Goal: Task Accomplishment & Management: Complete application form

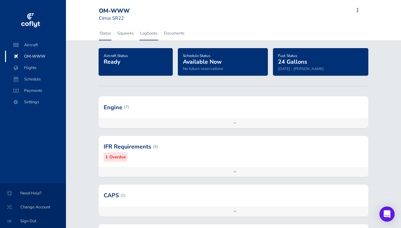
click at [148, 32] on link "Logbooks" at bounding box center [148, 33] width 19 height 14
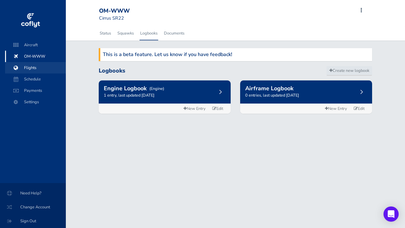
click at [27, 68] on span "Flights" at bounding box center [35, 67] width 48 height 11
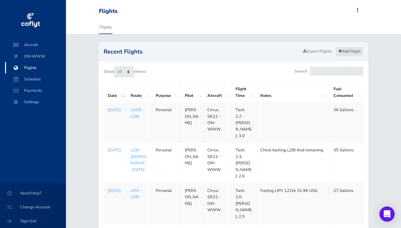
click at [354, 52] on link "Add Flight" at bounding box center [349, 51] width 28 height 9
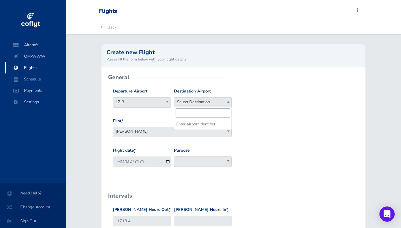
click at [227, 101] on b at bounding box center [228, 102] width 3 height 2
type input "l"
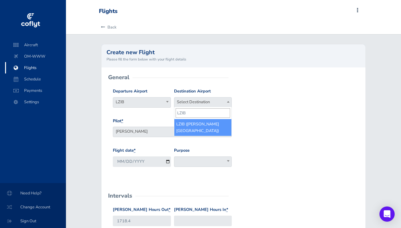
type input "LZIB"
select select "LZIB"
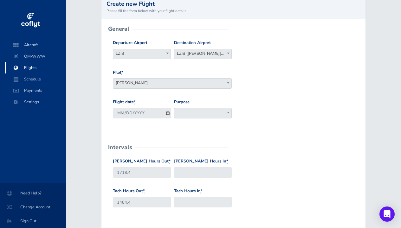
scroll to position [48, 0]
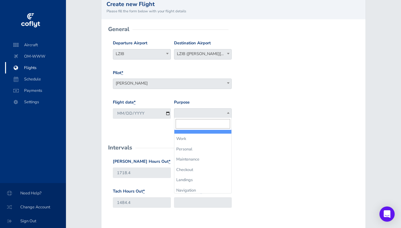
click at [229, 112] on b at bounding box center [228, 113] width 3 height 2
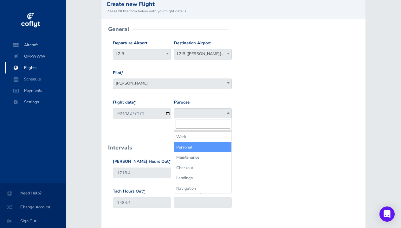
scroll to position [48, 0]
select select "Personal"
click at [229, 115] on span at bounding box center [228, 113] width 6 height 8
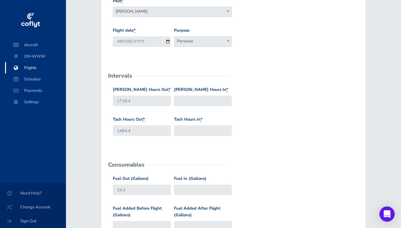
scroll to position [121, 0]
click at [218, 103] on input "Hobbs Hours In *" at bounding box center [203, 100] width 58 height 10
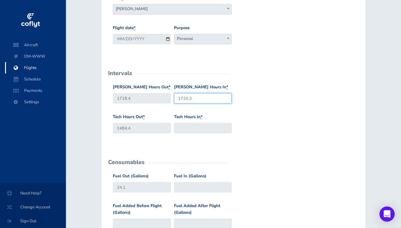
scroll to position [123, 0]
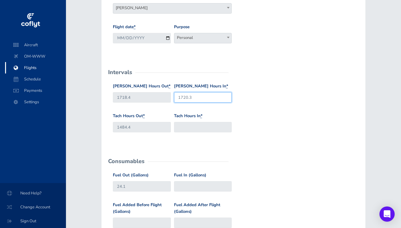
type input "1720.3"
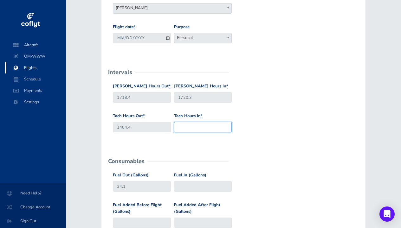
click at [205, 128] on input "Tach Hours In *" at bounding box center [203, 127] width 58 height 10
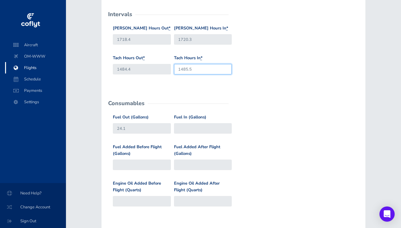
scroll to position [184, 0]
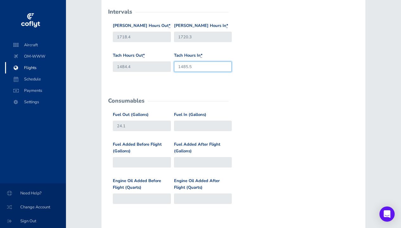
type input "1485.5"
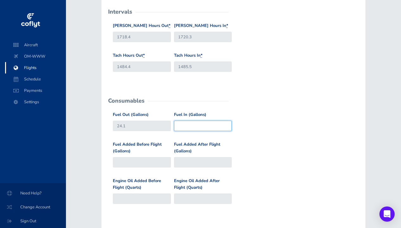
click at [188, 124] on input "Fuel In (Gallons)" at bounding box center [203, 126] width 58 height 10
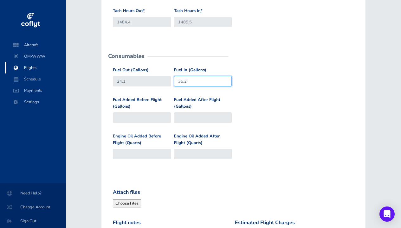
scroll to position [231, 0]
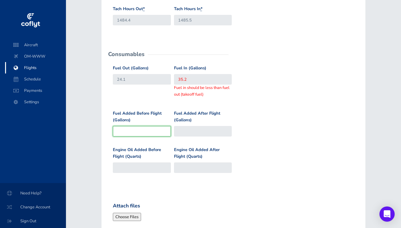
click at [147, 112] on div "Fuel Added Before Flight (Gallons)" at bounding box center [142, 123] width 58 height 26
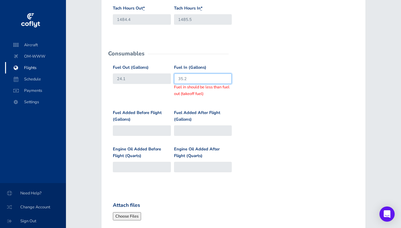
click at [199, 78] on input "35.2" at bounding box center [203, 78] width 58 height 10
type input "3"
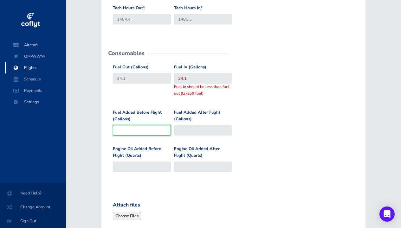
click at [161, 128] on input "Fuel Added Before Flight (Gallons)" at bounding box center [142, 130] width 58 height 10
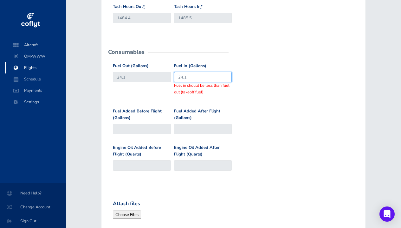
click at [204, 75] on input "24.1" at bounding box center [203, 77] width 58 height 10
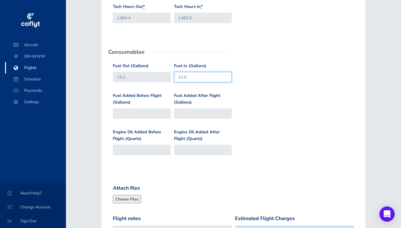
type input "24.0"
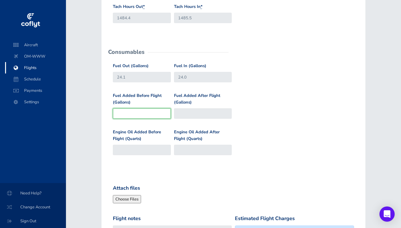
click at [163, 108] on input "Fuel Added Before Flight (Gallons)" at bounding box center [142, 113] width 58 height 10
type input "3"
type input "27.1"
type input "31"
type input "55.1"
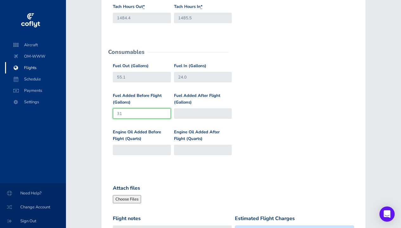
type input "31.7"
type input "55.8"
type input "31.7"
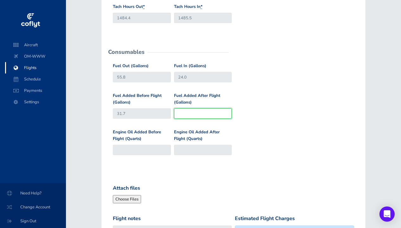
click at [225, 111] on input "Fuel Added After Flight (Gallons)" at bounding box center [203, 113] width 58 height 10
type input "0"
click at [269, 121] on div "Fuel Added Before Flight (Gallons) 31.7 Fuel Added After Flight (Gallons) 0" at bounding box center [233, 110] width 244 height 36
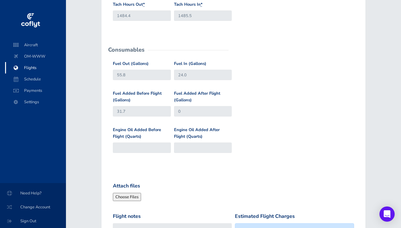
scroll to position [236, 0]
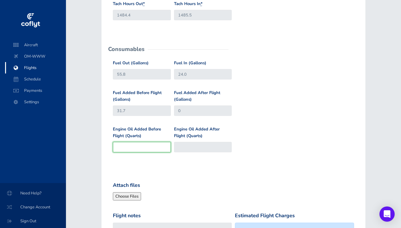
click at [162, 146] on input "Engine Oil Added Before Flight (Quarts)" at bounding box center [142, 147] width 58 height 10
type input "0.5"
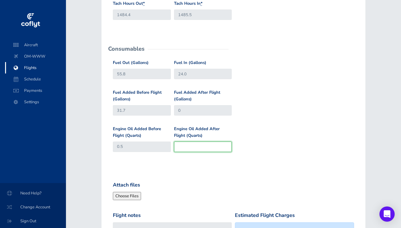
click at [195, 145] on input "Engine Oil Added After Flight (Quarts)" at bounding box center [203, 147] width 58 height 10
type input "7"
click at [196, 170] on form "General Departure Airport Select Departure LZIB LZIB Destination Airport Select…" at bounding box center [233, 76] width 254 height 469
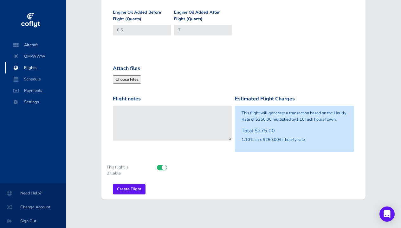
scroll to position [352, 0]
click at [139, 185] on input "Create Flight" at bounding box center [129, 189] width 33 height 10
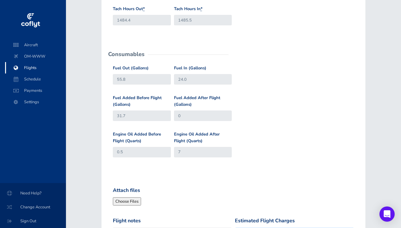
scroll to position [231, 0]
click at [203, 116] on input "0" at bounding box center [203, 115] width 58 height 10
click at [139, 115] on input "31.7" at bounding box center [142, 115] width 58 height 10
type input "31"
type input "55.1"
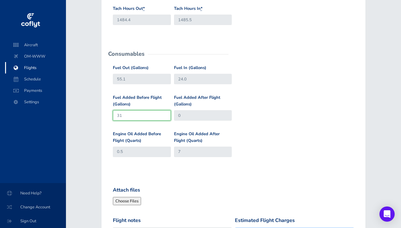
type input "3"
type input "27.1"
type input "24.1"
type input "3"
type input "27.1"
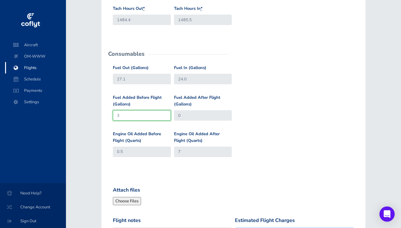
type input "34"
type input "58.1"
type input "3"
type input "27.1"
type input "24.1"
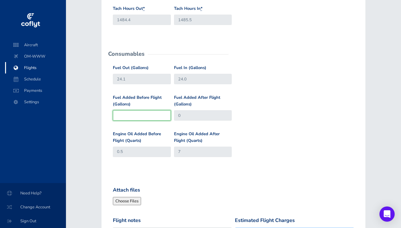
type input "2"
type input "26.1"
type input "24"
type input "48.1"
type input "24"
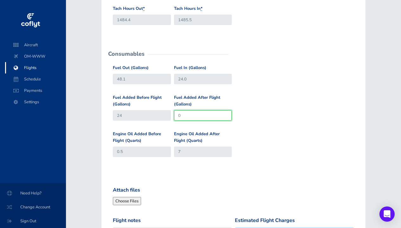
click at [187, 115] on input "0" at bounding box center [203, 115] width 58 height 10
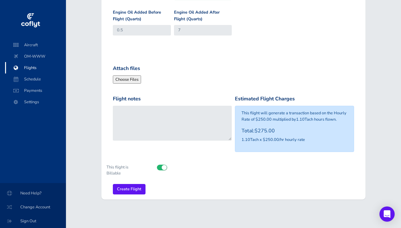
scroll to position [352, 0]
type input "35.2"
click at [137, 187] on input "Create Flight" at bounding box center [129, 189] width 33 height 10
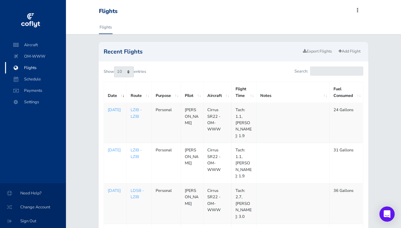
click at [114, 113] on p "[DATE]" at bounding box center [115, 110] width 15 height 6
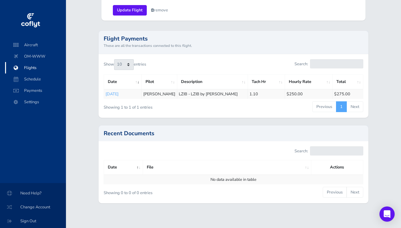
scroll to position [524, 0]
click at [349, 102] on li "Next" at bounding box center [354, 107] width 16 height 11
click at [352, 102] on li "Next" at bounding box center [354, 107] width 16 height 11
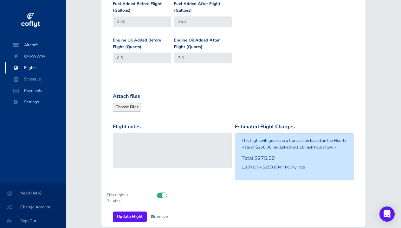
scroll to position [318, 0]
click at [136, 105] on input "Attach files" at bounding box center [156, 107] width 86 height 8
type input "C:\fakepath\freevideo.cz-hromadne-znasilneni-ve-vytahu-1080p.mp4"
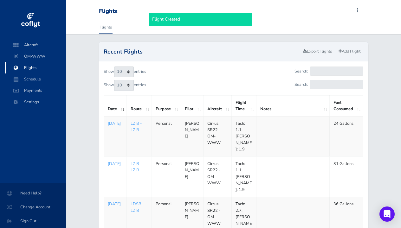
click at [118, 127] on p "[DATE]" at bounding box center [115, 123] width 15 height 6
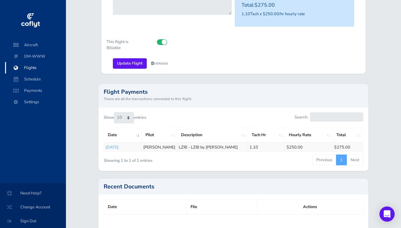
scroll to position [471, 0]
click at [131, 60] on input "Update Flight" at bounding box center [130, 63] width 34 height 10
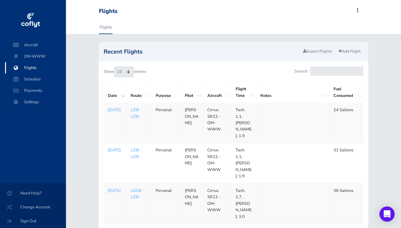
click at [115, 147] on p "[DATE]" at bounding box center [115, 150] width 15 height 6
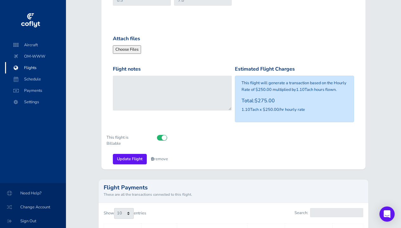
scroll to position [376, 0]
click at [160, 155] on link "remove" at bounding box center [159, 158] width 17 height 6
click at [160, 155] on link "Are you sure?" at bounding box center [166, 158] width 31 height 9
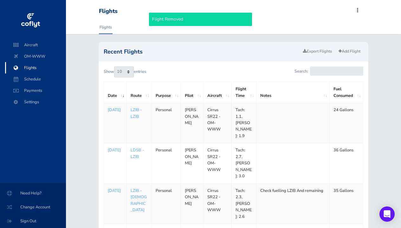
click at [114, 113] on p "[DATE]" at bounding box center [115, 110] width 15 height 6
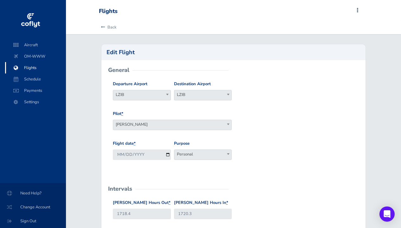
click at [33, 70] on span "Flights" at bounding box center [35, 67] width 48 height 11
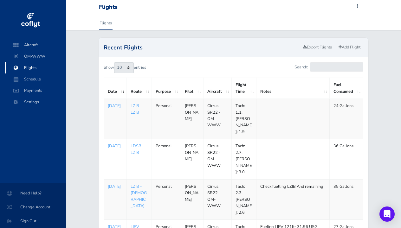
scroll to position [4, 0]
click at [272, 108] on td at bounding box center [292, 119] width 73 height 40
click at [266, 102] on td at bounding box center [292, 119] width 73 height 40
click at [111, 109] on p "[DATE]" at bounding box center [115, 106] width 15 height 6
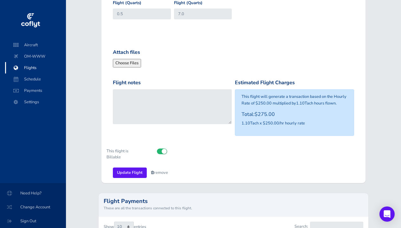
scroll to position [362, 0]
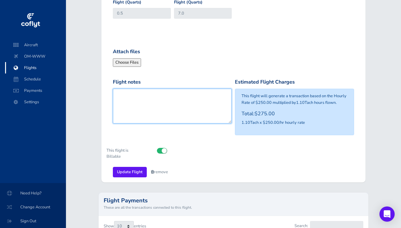
click at [139, 92] on textarea "Flight notes" at bounding box center [172, 106] width 119 height 35
type textarea "F"
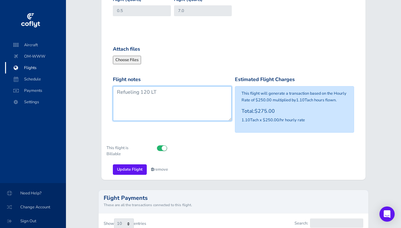
scroll to position [366, 1]
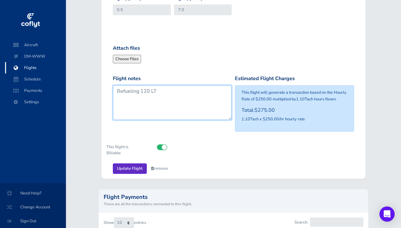
type textarea "Refueling 120 LT"
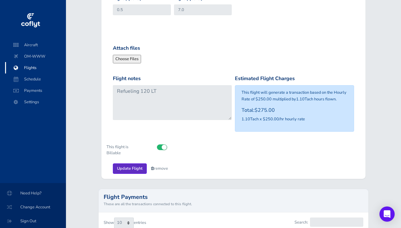
click at [133, 167] on input "Update Flight" at bounding box center [130, 168] width 34 height 10
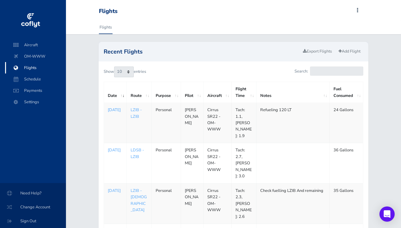
click at [115, 113] on p "[DATE]" at bounding box center [115, 110] width 15 height 6
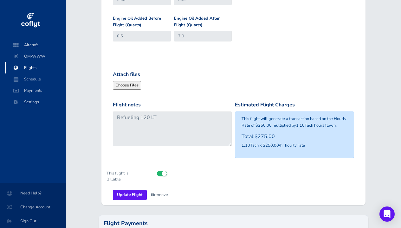
scroll to position [349, 0]
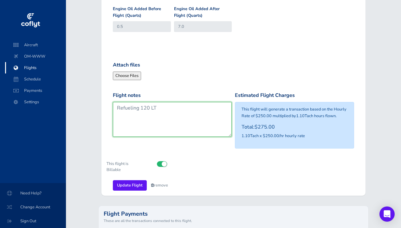
click at [179, 107] on textarea "Refueling 120 LT" at bounding box center [172, 119] width 119 height 35
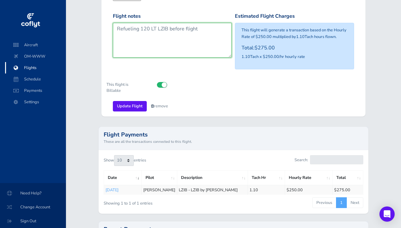
scroll to position [434, 0]
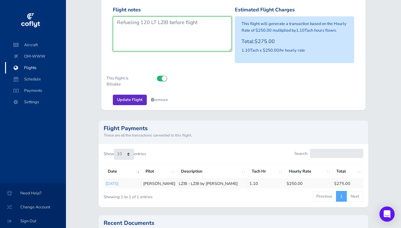
type textarea "Refueling 120 LT LZIB before flight"
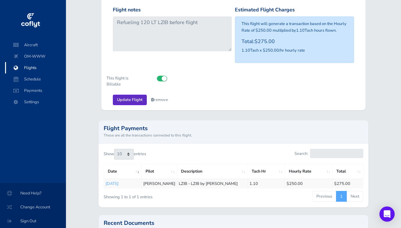
click at [135, 98] on input "Update Flight" at bounding box center [130, 100] width 34 height 10
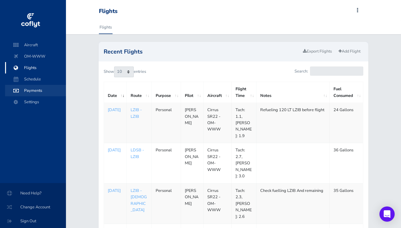
click at [39, 90] on span "Payments" at bounding box center [35, 90] width 48 height 11
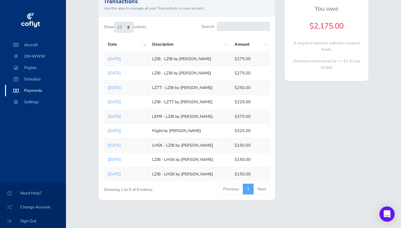
scroll to position [48, 0]
click at [32, 66] on span "Flights" at bounding box center [35, 67] width 48 height 11
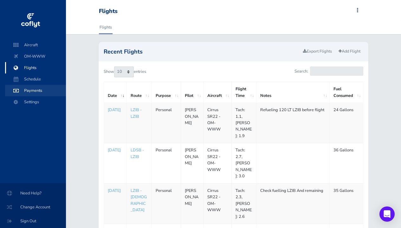
click at [34, 90] on span "Payments" at bounding box center [35, 90] width 48 height 11
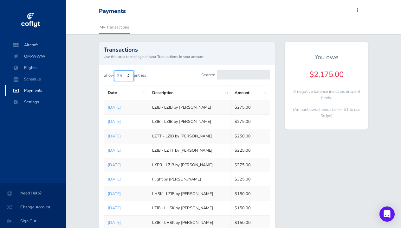
select select "10"
click at [121, 108] on link "Aug 26, 2025" at bounding box center [114, 107] width 13 height 6
click at [121, 110] on link "Aug 26, 2025" at bounding box center [114, 107] width 13 height 6
click at [31, 59] on span "OM-WWW" at bounding box center [35, 56] width 48 height 11
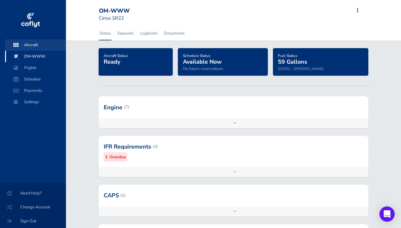
click at [32, 48] on span "Aircraft" at bounding box center [35, 44] width 48 height 11
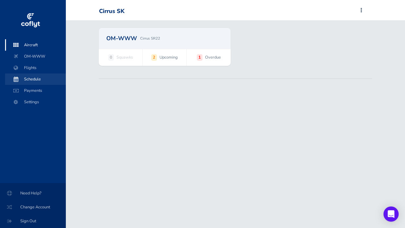
click at [34, 79] on span "Schedule" at bounding box center [35, 78] width 48 height 11
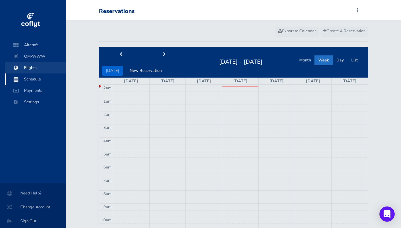
click at [30, 66] on span "Flights" at bounding box center [35, 67] width 48 height 11
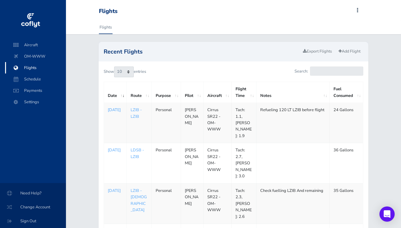
click at [111, 111] on p "Aug 26, 2025" at bounding box center [115, 110] width 15 height 6
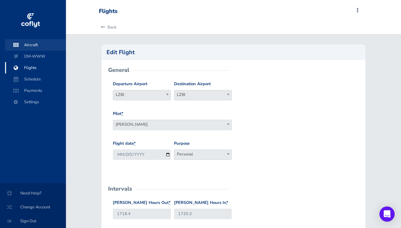
click at [32, 48] on span "Aircraft" at bounding box center [35, 44] width 48 height 11
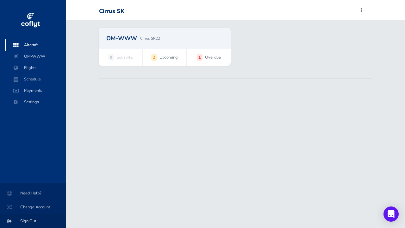
click at [28, 222] on span "Sign Out" at bounding box center [33, 220] width 51 height 11
